Goal: Information Seeking & Learning: Learn about a topic

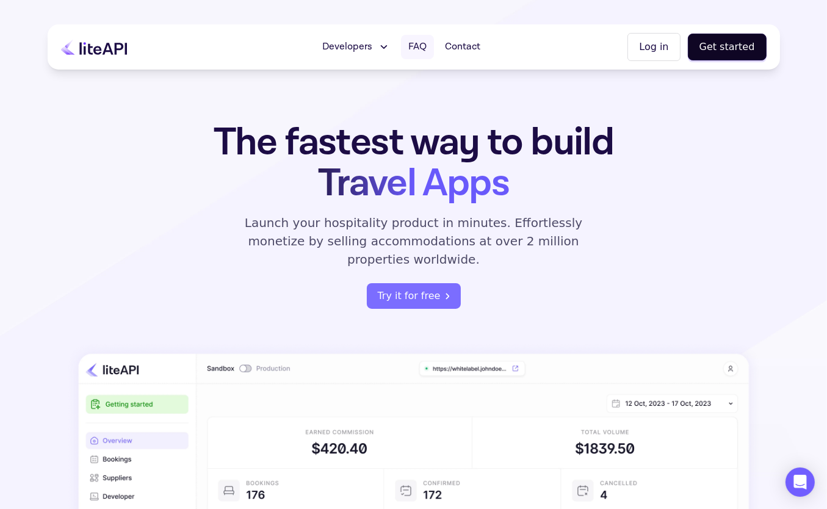
click at [423, 43] on span "FAQ" at bounding box center [417, 47] width 18 height 15
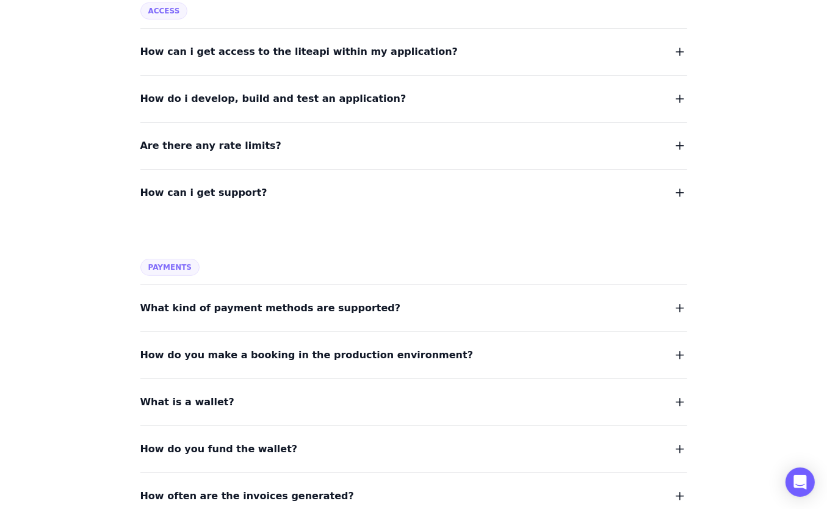
scroll to position [609, 0]
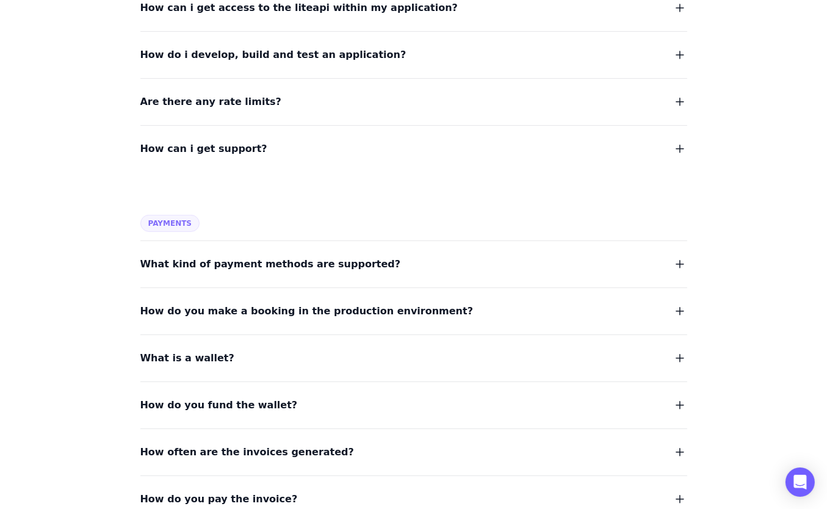
click at [234, 260] on span "What kind of payment methods are supported?" at bounding box center [270, 264] width 261 height 17
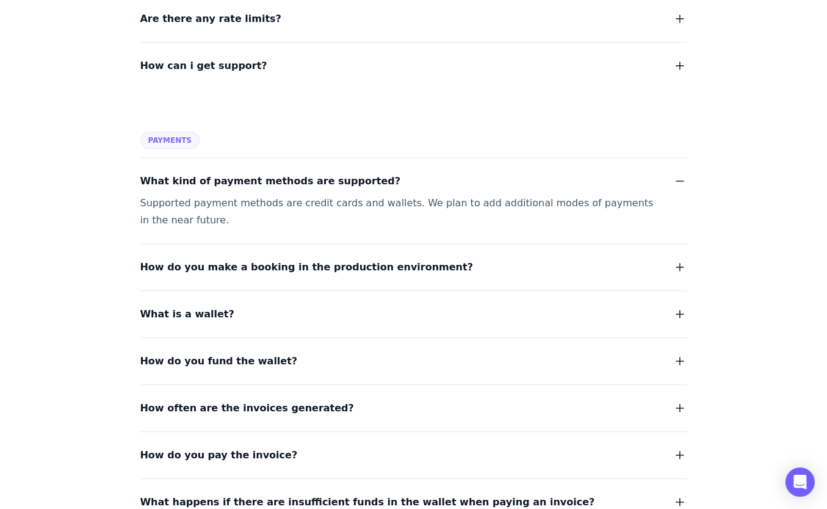
scroll to position [732, 0]
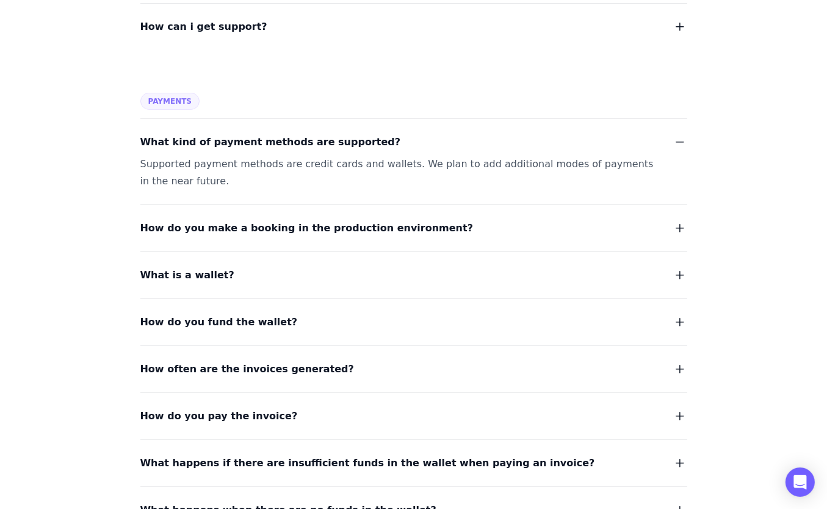
click at [250, 221] on span "How do you make a booking in the production environment?" at bounding box center [306, 228] width 333 height 17
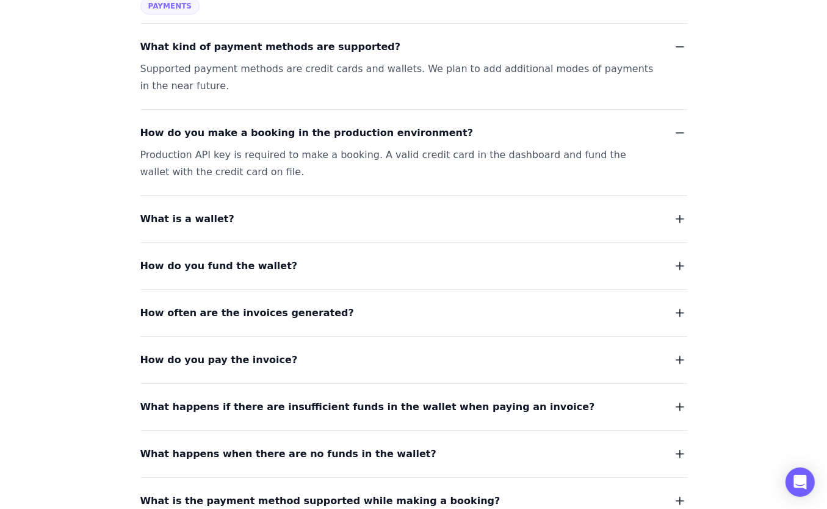
scroll to position [854, 0]
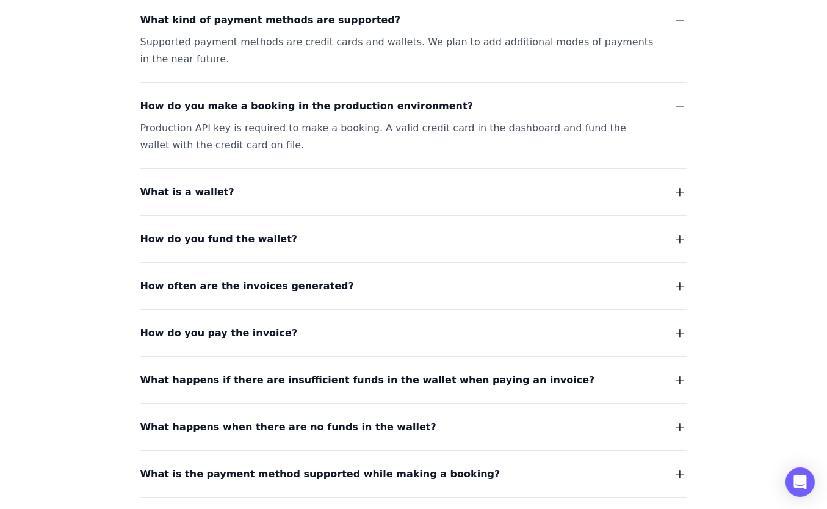
click at [161, 187] on span "What is a wallet?" at bounding box center [187, 192] width 94 height 17
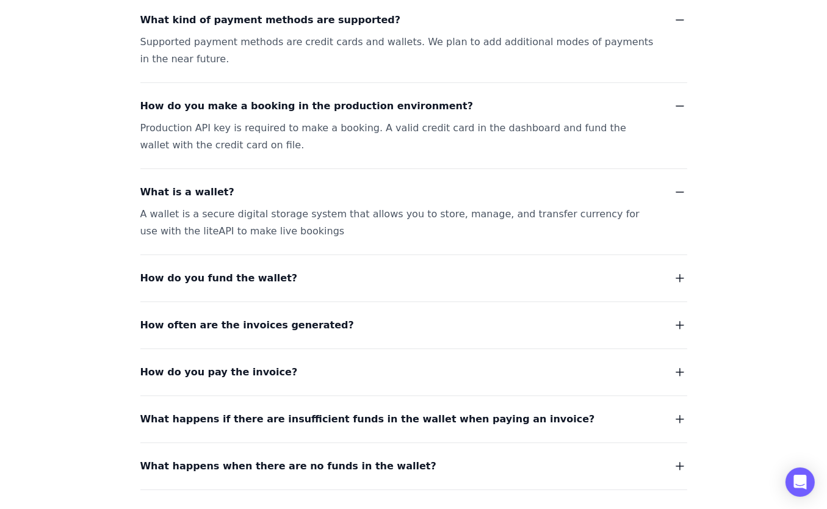
click at [214, 273] on span "How do you fund the wallet?" at bounding box center [218, 278] width 157 height 17
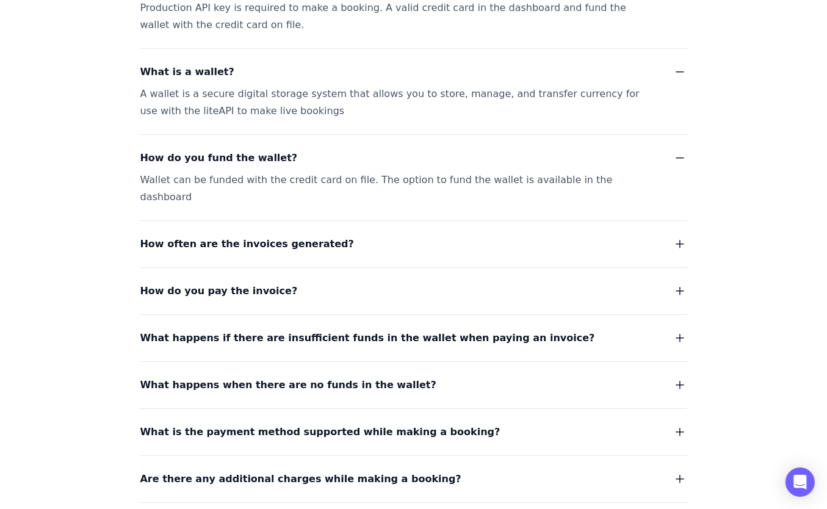
scroll to position [976, 0]
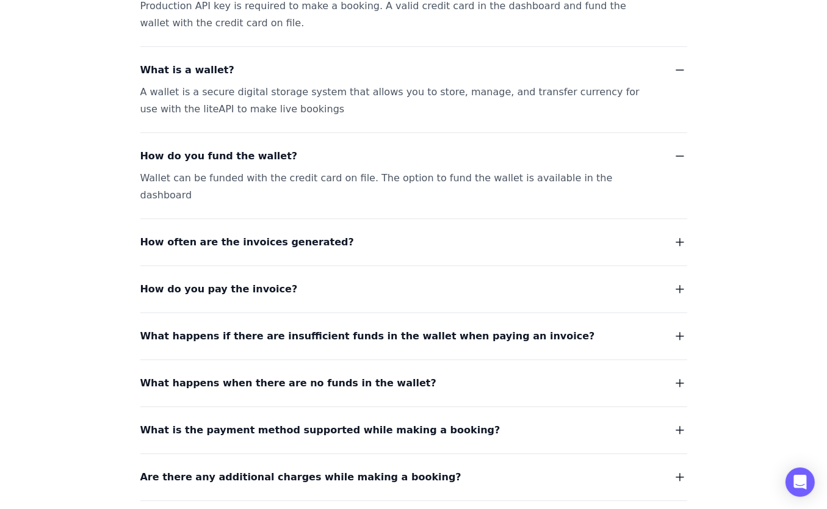
click at [240, 234] on span "How often are the invoices generated?" at bounding box center [247, 242] width 214 height 17
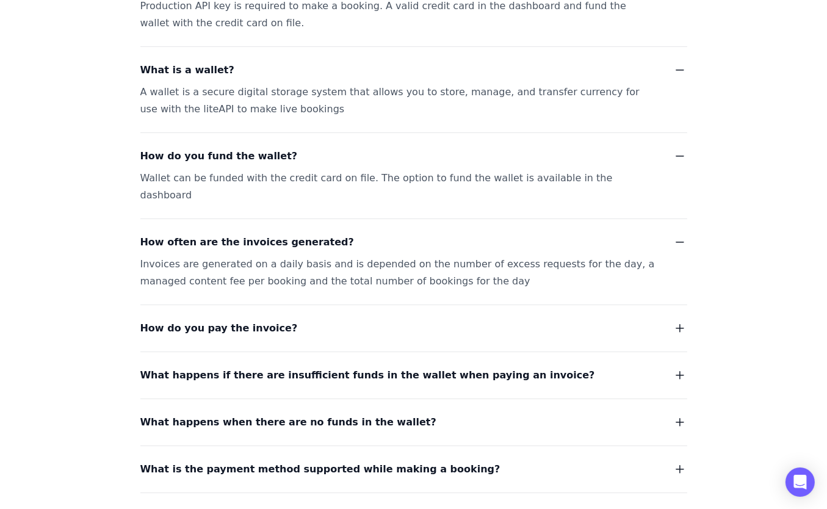
click at [221, 320] on span "How do you pay the invoice?" at bounding box center [218, 328] width 157 height 17
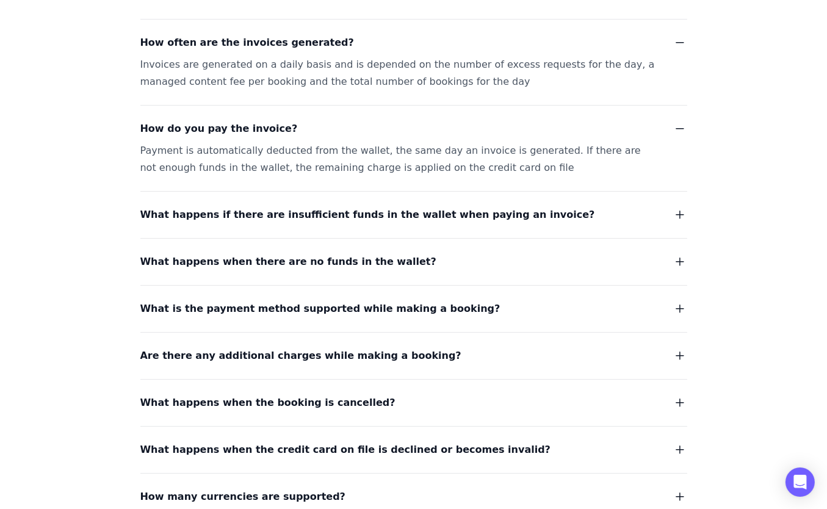
scroll to position [1220, 0]
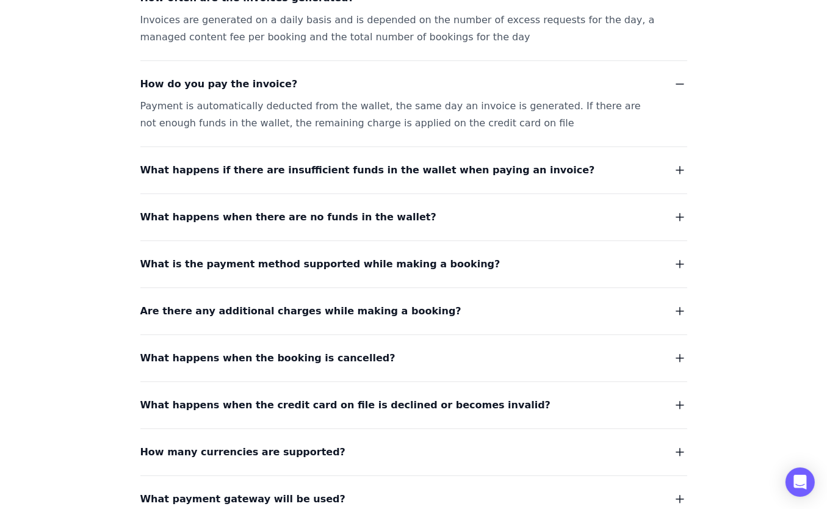
click at [240, 256] on span "What is the payment method supported while making a booking?" at bounding box center [320, 264] width 360 height 17
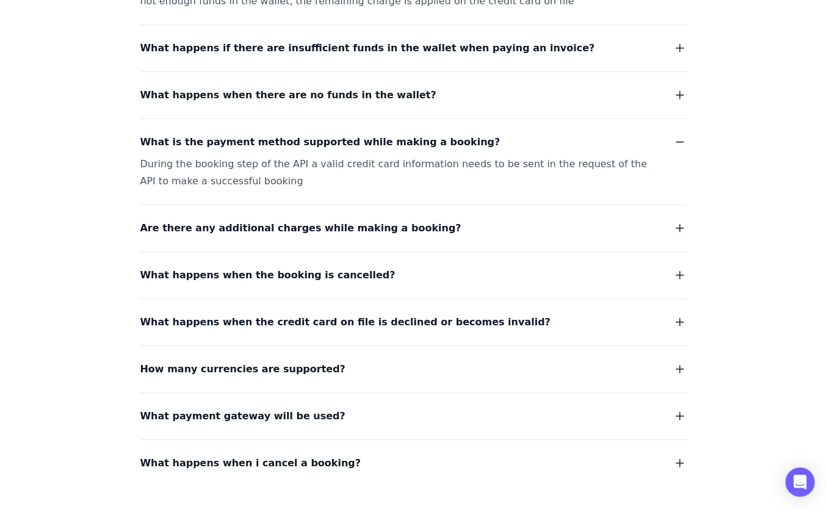
scroll to position [1342, 0]
click at [259, 267] on span "What happens when the booking is cancelled?" at bounding box center [267, 275] width 255 height 17
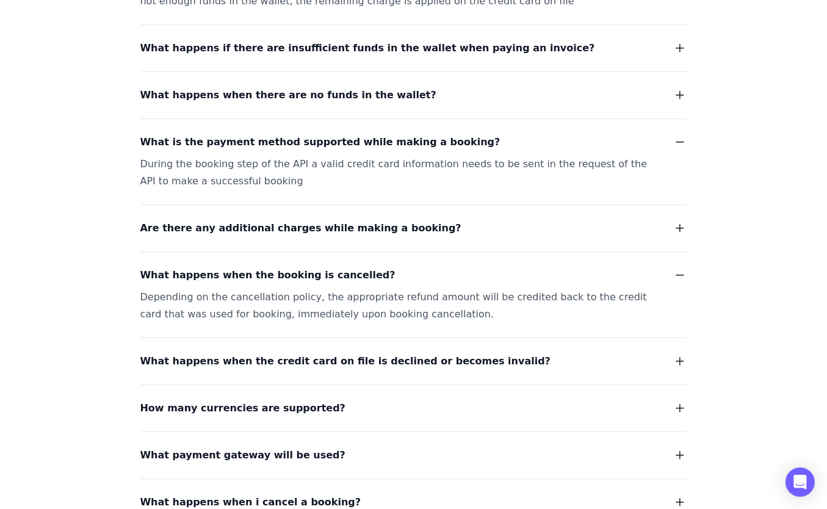
click at [294, 353] on span "What happens when the credit card on file is declined or becomes invalid?" at bounding box center [345, 361] width 410 height 17
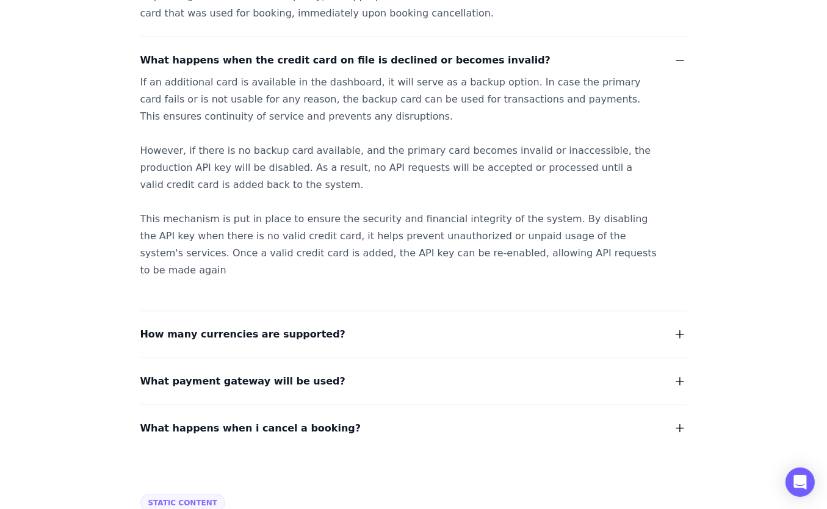
scroll to position [1708, 0]
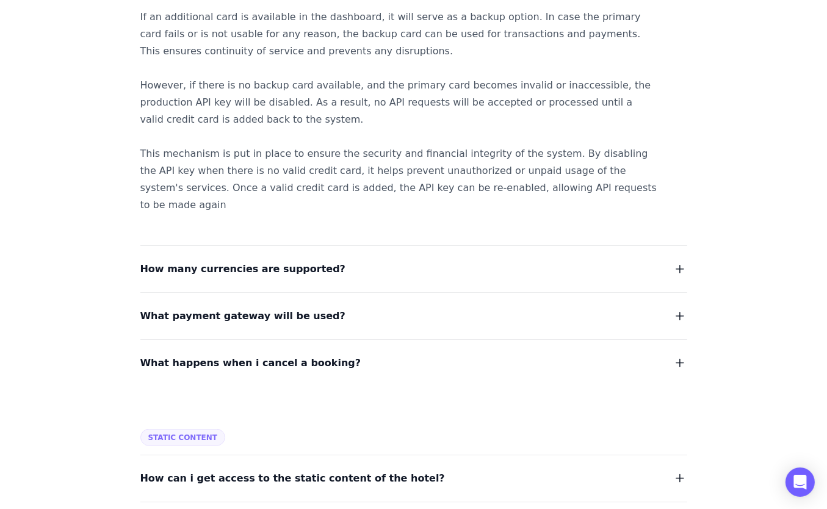
click at [265, 261] on span "How many currencies are supported?" at bounding box center [242, 269] width 205 height 17
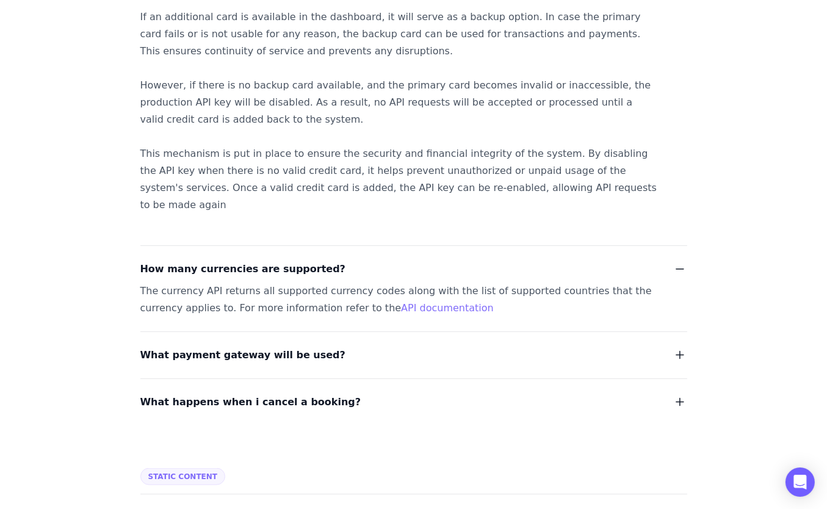
click at [229, 347] on span "What payment gateway will be used?" at bounding box center [242, 355] width 205 height 17
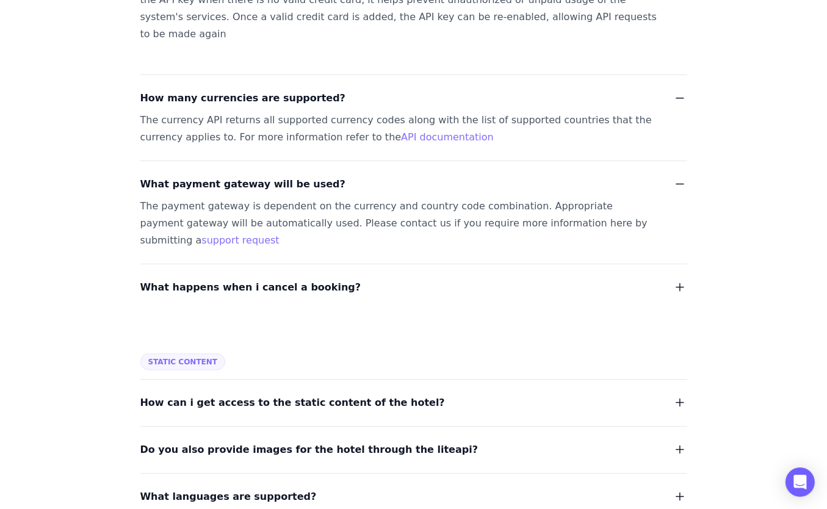
scroll to position [1891, 0]
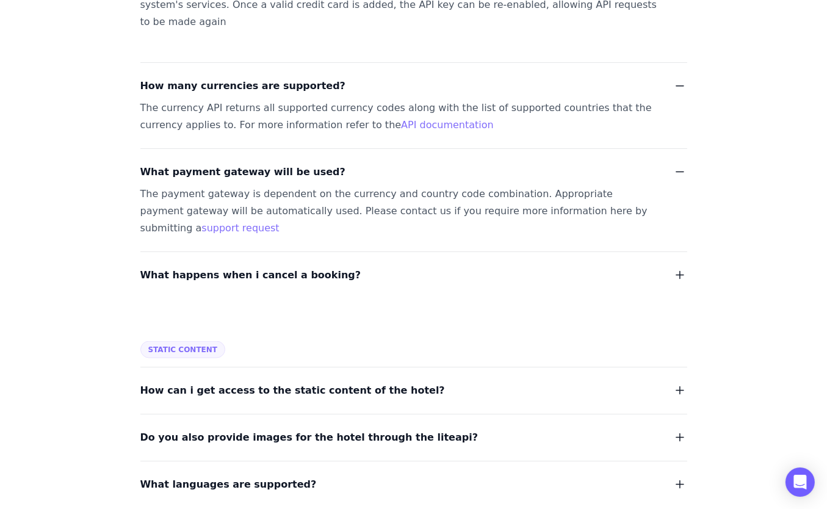
click at [256, 382] on span "How can i get access to the static content of the hotel?" at bounding box center [292, 390] width 304 height 17
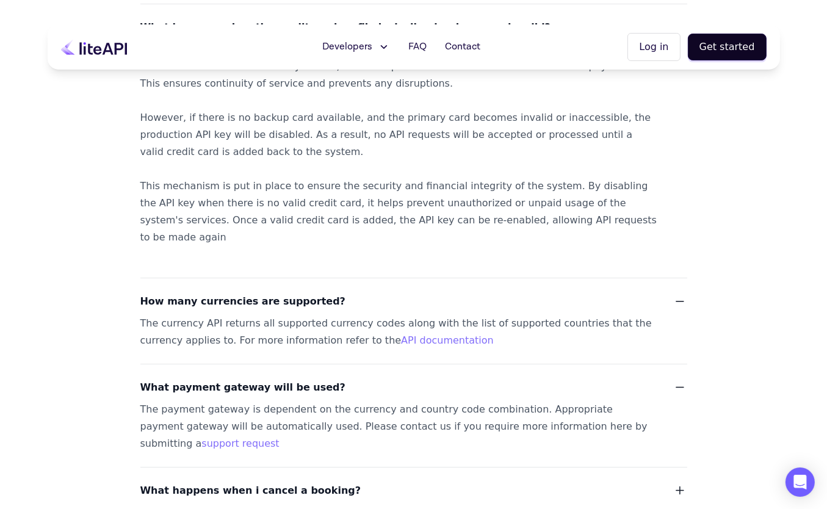
scroll to position [1675, 0]
